Goal: Complete application form: Complete application form

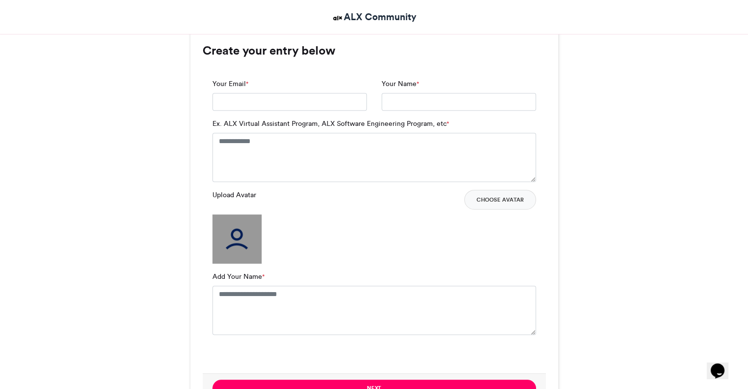
scroll to position [650, 0]
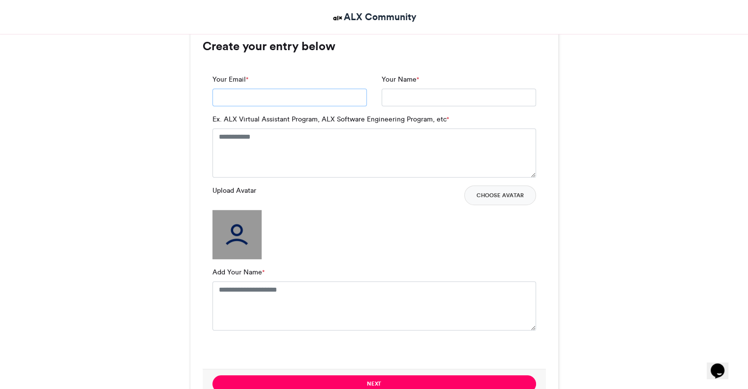
click at [292, 96] on input "Your Email *" at bounding box center [289, 98] width 154 height 18
type input "**********"
click at [460, 91] on input "Your Name *" at bounding box center [459, 98] width 154 height 18
type input "**********"
click at [240, 161] on textarea "Ex. ALX Virtual Assistant Program, ALX Software Engineering Program, etc *" at bounding box center [374, 152] width 324 height 49
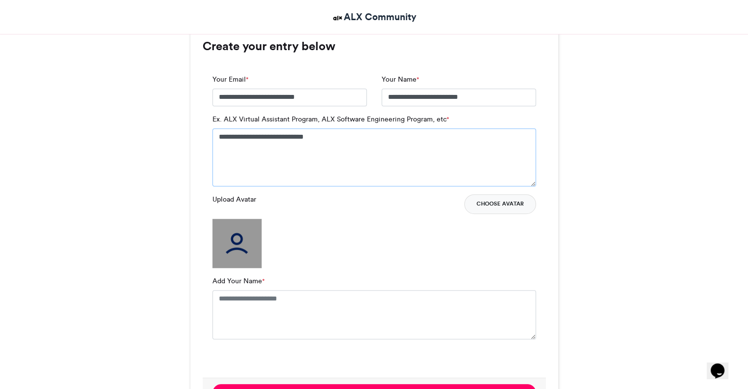
type textarea "**********"
click at [491, 199] on button "Choose Avatar" at bounding box center [500, 204] width 72 height 20
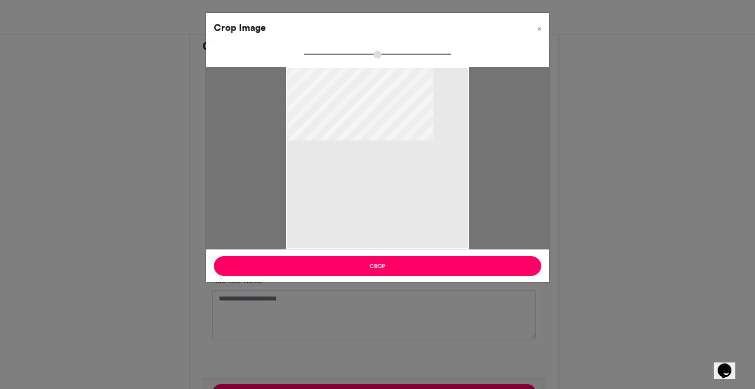
type input "******"
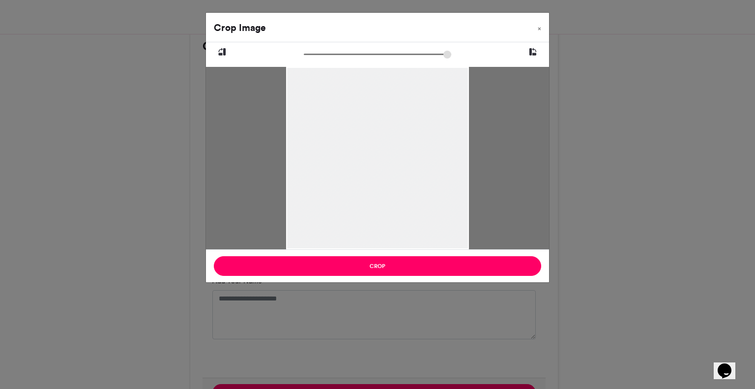
drag, startPoint x: 409, startPoint y: 155, endPoint x: 426, endPoint y: 222, distance: 68.7
click at [426, 222] on div at bounding box center [377, 203] width 182 height 274
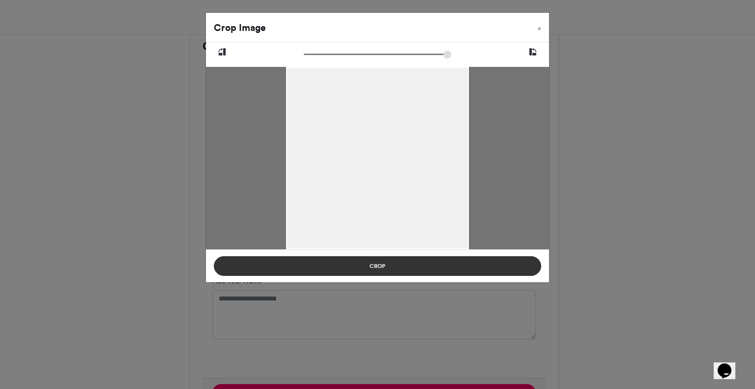
drag, startPoint x: 426, startPoint y: 222, endPoint x: 431, endPoint y: 261, distance: 39.6
click at [431, 261] on div "Crop Image × Crop" at bounding box center [378, 147] width 344 height 270
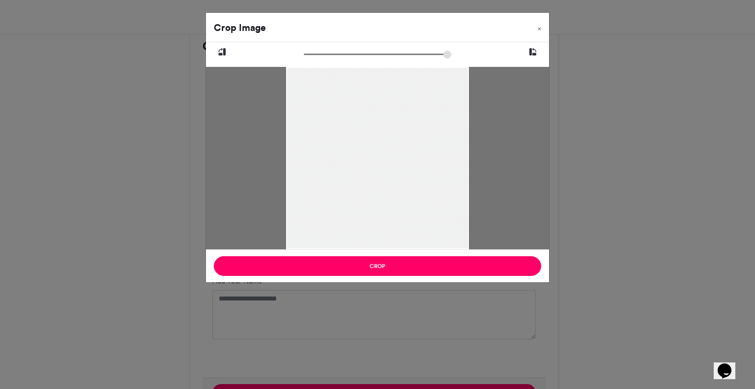
drag, startPoint x: 429, startPoint y: 172, endPoint x: 425, endPoint y: 196, distance: 24.5
click at [425, 196] on div at bounding box center [377, 203] width 182 height 274
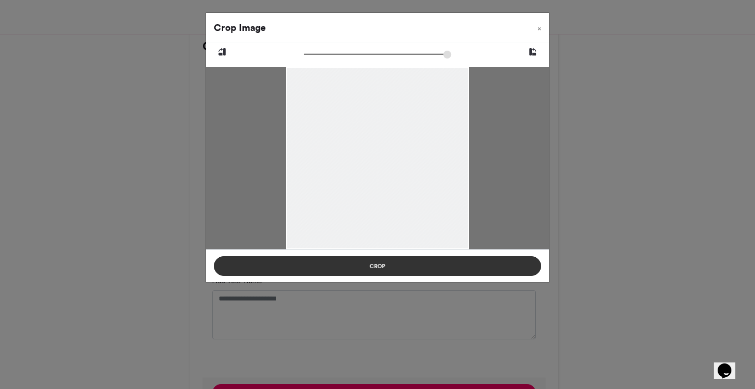
click at [399, 264] on button "Crop" at bounding box center [377, 266] width 327 height 20
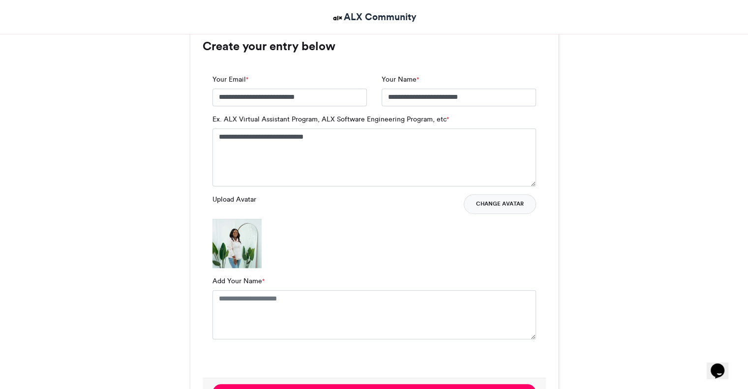
click at [495, 208] on button "Change Avatar" at bounding box center [500, 204] width 72 height 20
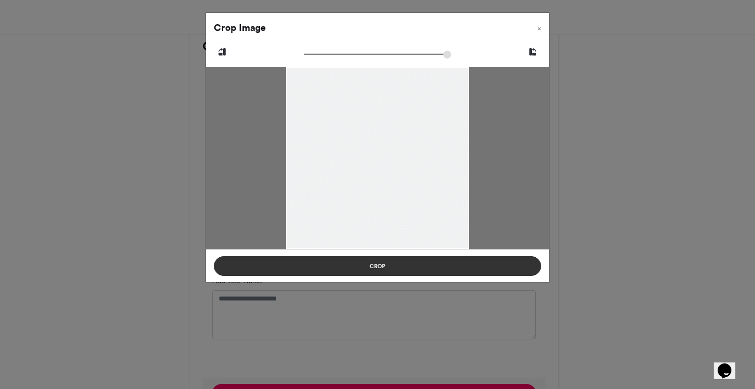
click at [311, 267] on button "Crop" at bounding box center [377, 266] width 327 height 20
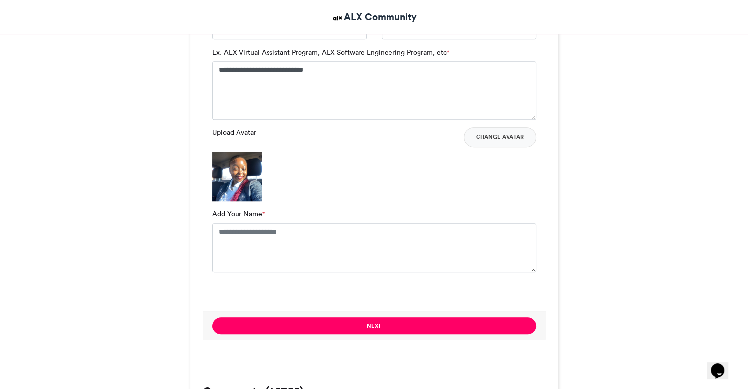
scroll to position [706, 0]
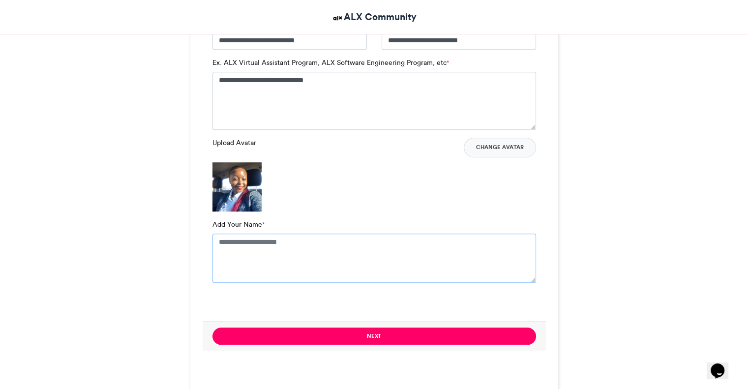
click at [264, 247] on textarea "Add Your Name *" at bounding box center [374, 258] width 324 height 49
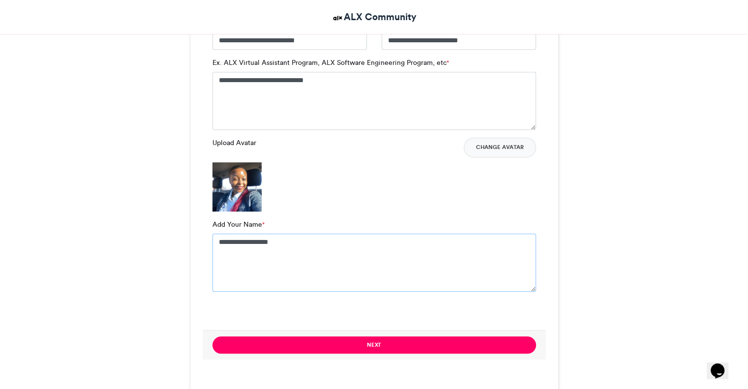
type textarea "**********"
click at [636, 174] on div "ALX Accepted ALX Community [DATE]" at bounding box center [374, 304] width 561 height 1704
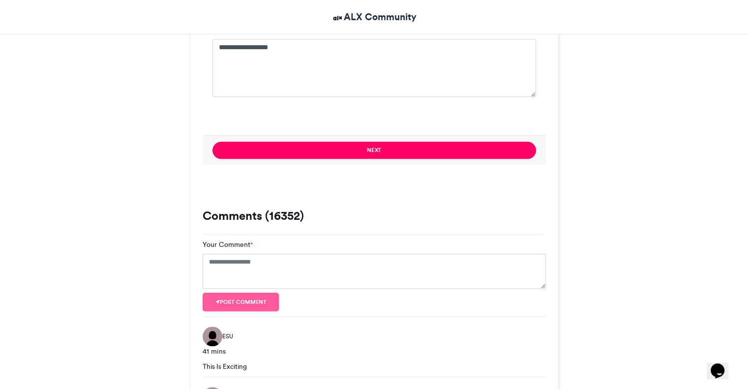
scroll to position [893, 0]
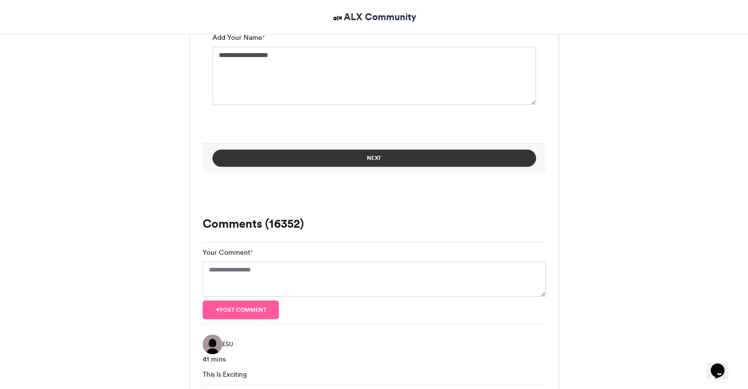
click at [410, 154] on button "Next" at bounding box center [374, 157] width 324 height 17
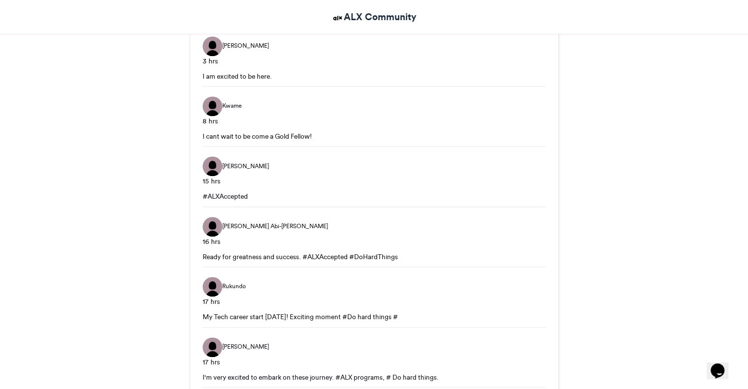
scroll to position [555, 0]
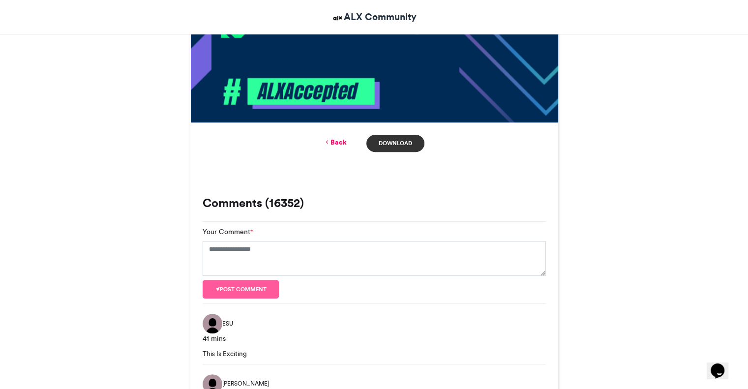
click at [390, 144] on link "Download" at bounding box center [395, 143] width 58 height 17
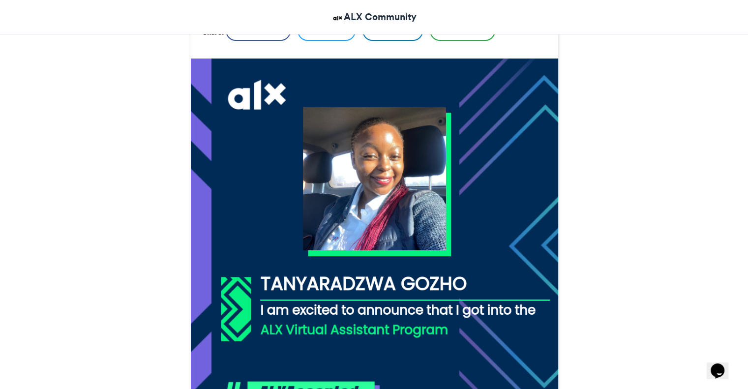
scroll to position [244, 0]
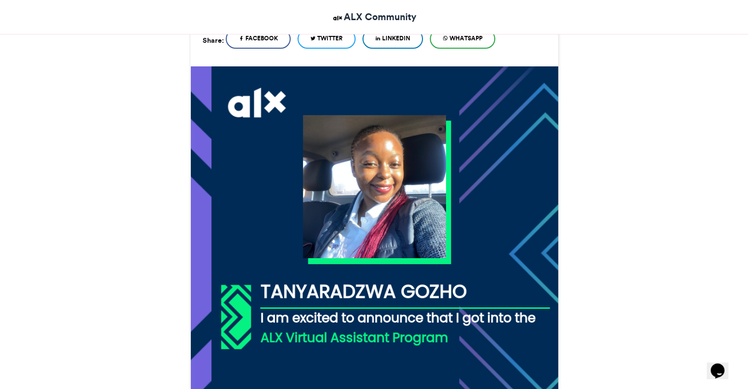
click at [391, 224] on img at bounding box center [374, 250] width 368 height 368
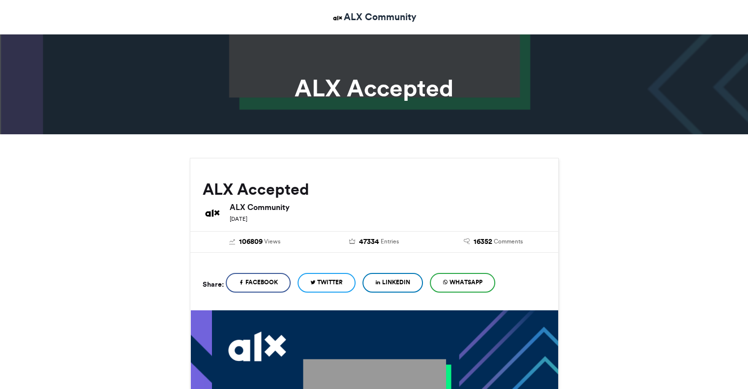
drag, startPoint x: 0, startPoint y: 0, endPoint x: 384, endPoint y: 281, distance: 475.3
click at [381, 281] on icon at bounding box center [377, 282] width 5 height 7
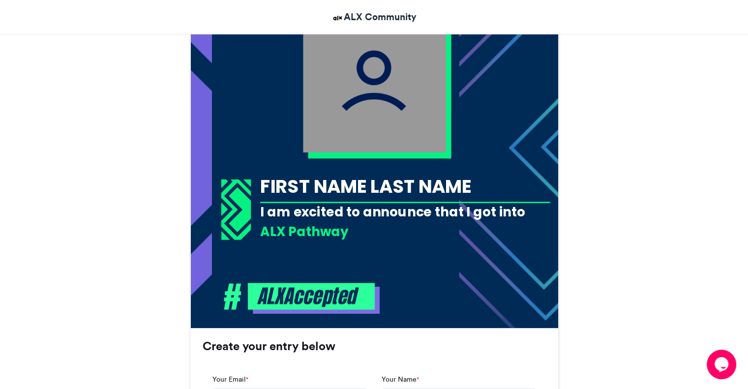
scroll to position [621, 0]
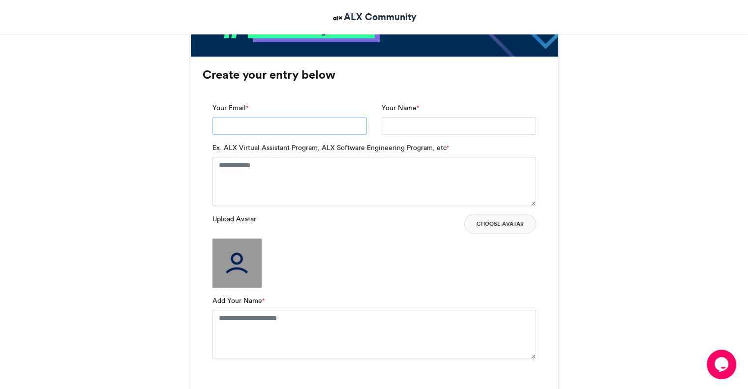
click at [335, 125] on input "Your Email *" at bounding box center [289, 126] width 154 height 18
type input "**********"
click at [437, 121] on input "Your Name *" at bounding box center [459, 126] width 154 height 18
type input "**********"
click at [340, 182] on textarea "Ex. ALX Virtual Assistant Program, ALX Software Engineering Program, etc *" at bounding box center [374, 181] width 324 height 49
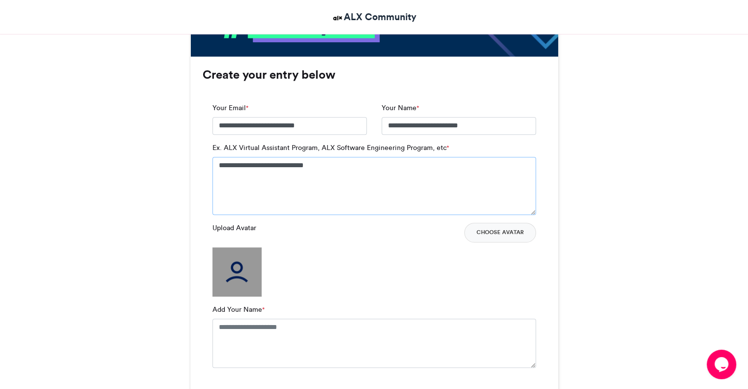
scroll to position [727, 0]
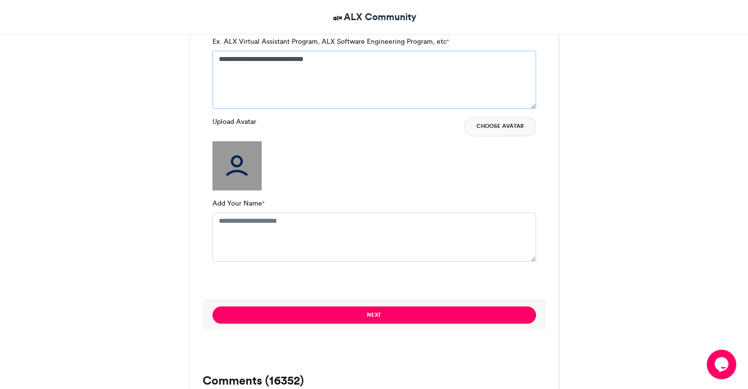
type textarea "**********"
click at [484, 127] on button "Choose Avatar" at bounding box center [500, 127] width 72 height 20
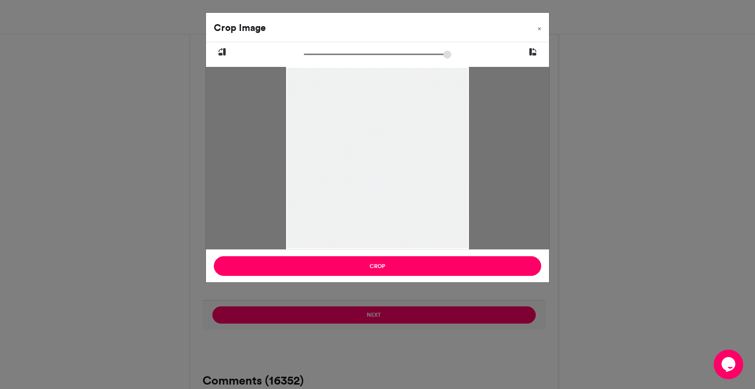
drag, startPoint x: 387, startPoint y: 122, endPoint x: 386, endPoint y: 229, distance: 106.7
click at [386, 229] on div at bounding box center [377, 203] width 182 height 274
drag, startPoint x: 379, startPoint y: 165, endPoint x: 418, endPoint y: 238, distance: 82.7
click at [418, 238] on div at bounding box center [417, 312] width 330 height 495
drag, startPoint x: 403, startPoint y: 182, endPoint x: 423, endPoint y: 237, distance: 58.2
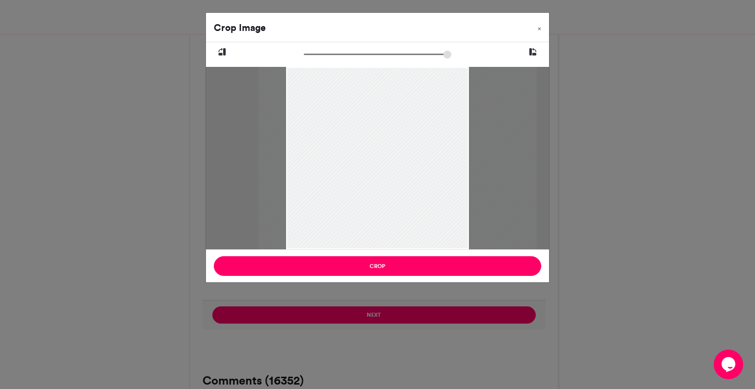
click at [423, 237] on div at bounding box center [398, 274] width 278 height 417
click at [334, 54] on input "zoom" at bounding box center [378, 54] width 148 height 9
click at [328, 53] on input "zoom" at bounding box center [378, 54] width 148 height 9
click at [319, 55] on input "zoom" at bounding box center [378, 54] width 148 height 9
click at [314, 54] on input "zoom" at bounding box center [378, 54] width 148 height 9
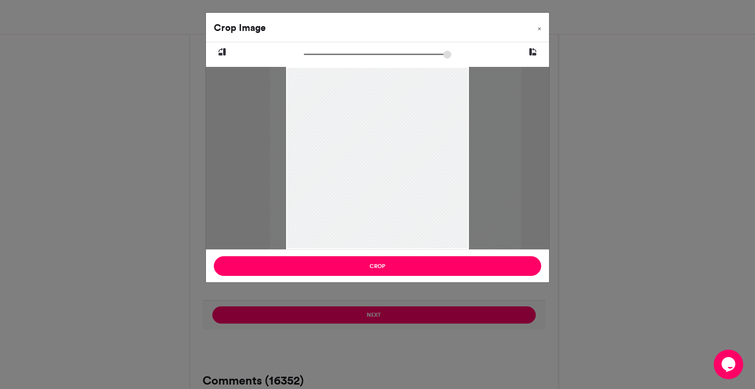
type input "******"
click at [321, 54] on input "zoom" at bounding box center [378, 54] width 148 height 9
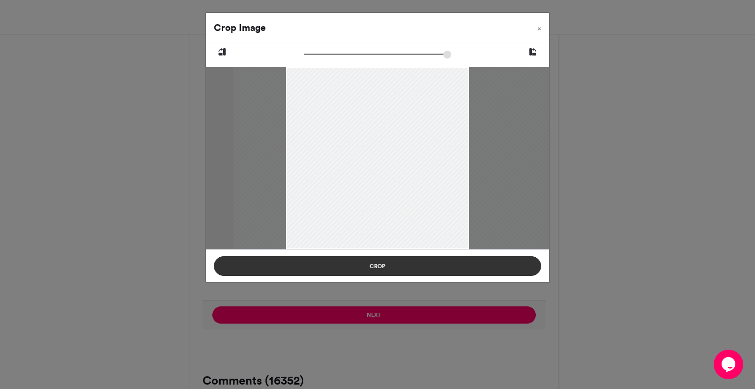
click at [376, 271] on button "Crop" at bounding box center [377, 266] width 327 height 20
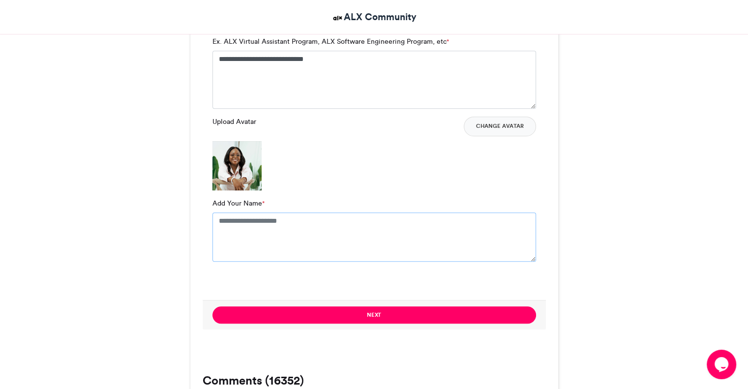
click at [291, 220] on textarea "Add Your Name *" at bounding box center [374, 236] width 324 height 49
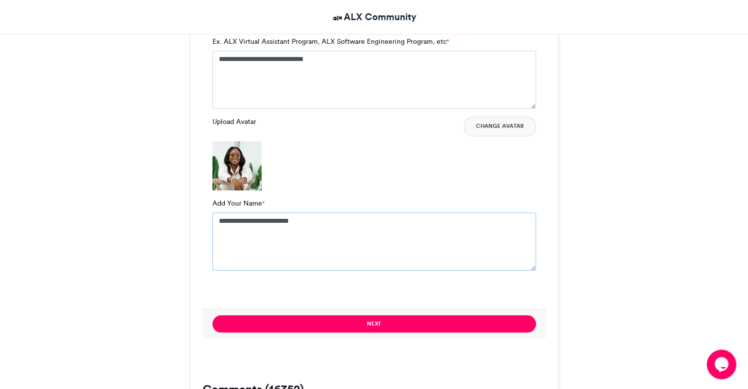
click at [278, 218] on textarea "**********" at bounding box center [374, 241] width 324 height 58
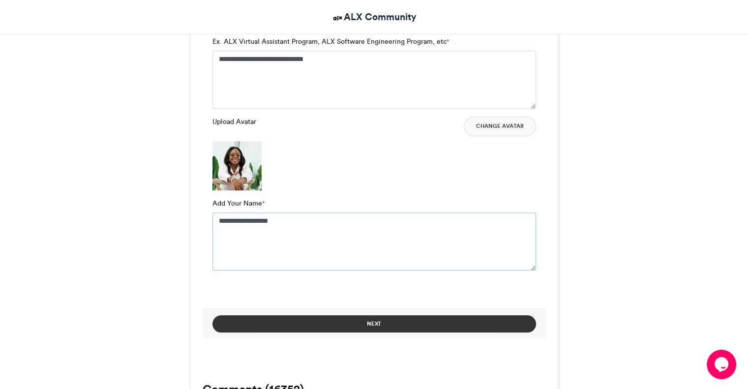
type textarea "**********"
click at [450, 327] on button "Next" at bounding box center [374, 323] width 324 height 17
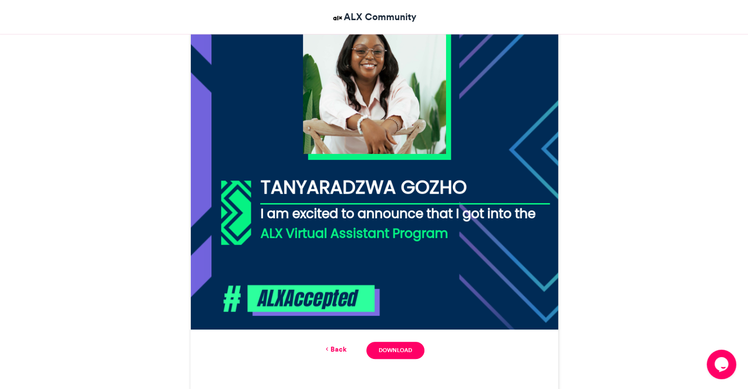
scroll to position [353, 0]
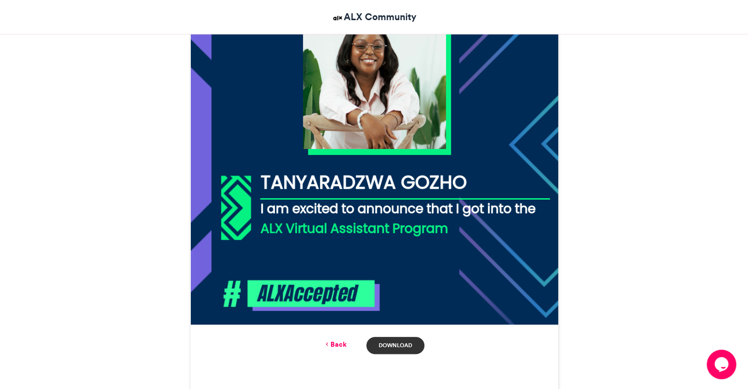
click at [395, 343] on link "Download" at bounding box center [395, 345] width 58 height 17
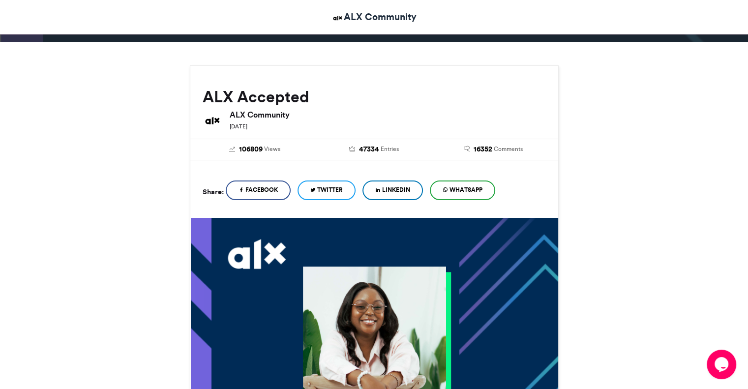
scroll to position [14, 0]
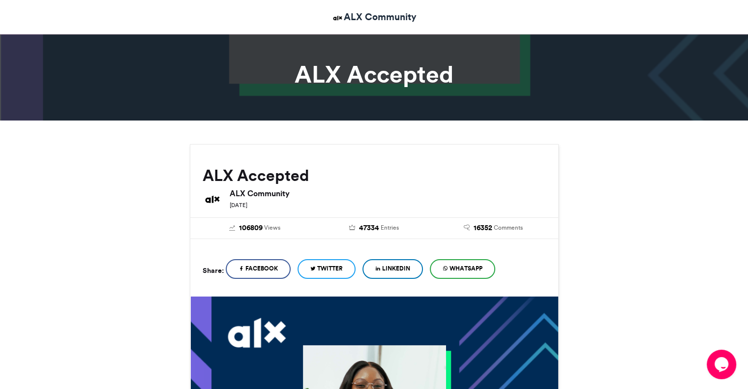
click at [406, 268] on span "LinkedIn" at bounding box center [396, 268] width 28 height 9
